Goal: Check status: Check status

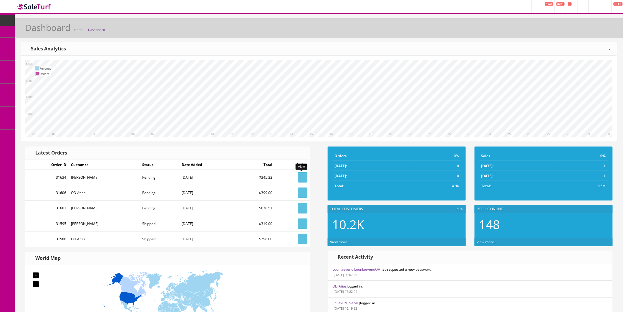
click at [302, 177] on icon at bounding box center [302, 178] width 1 height 4
click at [301, 189] on link at bounding box center [302, 192] width 9 height 10
click at [298, 208] on link at bounding box center [302, 208] width 9 height 10
